Goal: Task Accomplishment & Management: Use online tool/utility

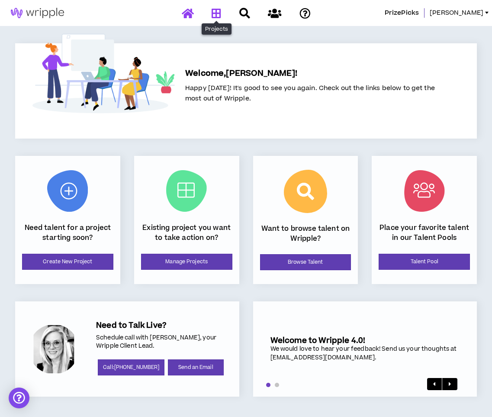
click at [219, 15] on icon at bounding box center [217, 13] width 10 height 11
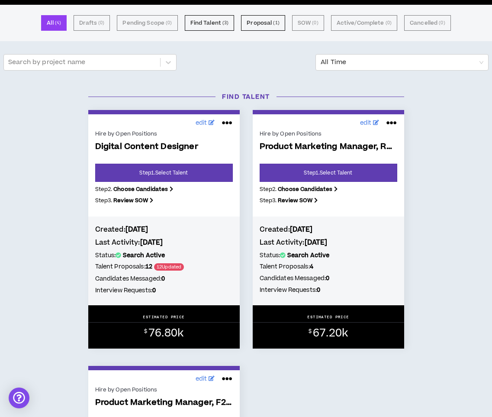
click at [316, 217] on div "Created: [DATE] Last Activity: [DATE] Status: Search Active Talent Proposals: 4…" at bounding box center [328, 260] width 151 height 89
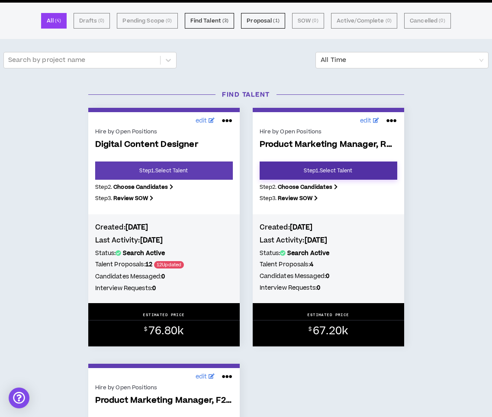
click at [315, 174] on link "Step 1 . Select Talent" at bounding box center [329, 170] width 138 height 18
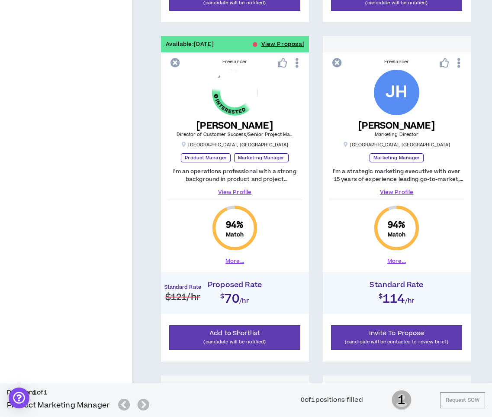
scroll to position [477, 0]
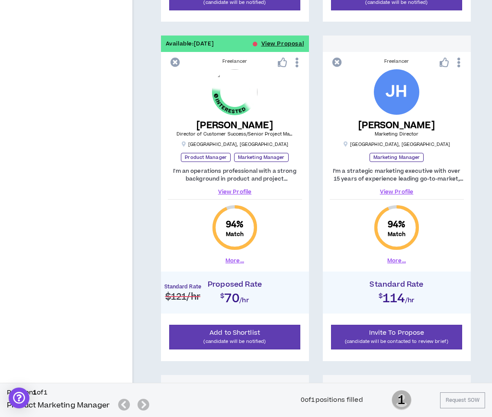
click at [399, 189] on link "View Profile" at bounding box center [397, 192] width 134 height 8
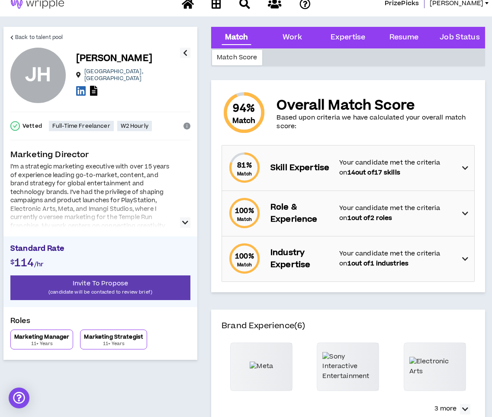
scroll to position [13, 0]
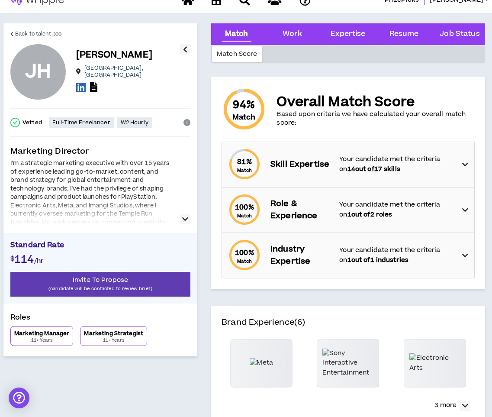
click at [184, 217] on icon "button" at bounding box center [185, 219] width 6 height 10
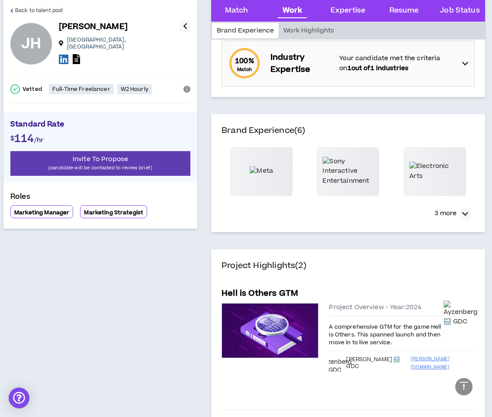
scroll to position [206, 0]
